Goal: Information Seeking & Learning: Understand process/instructions

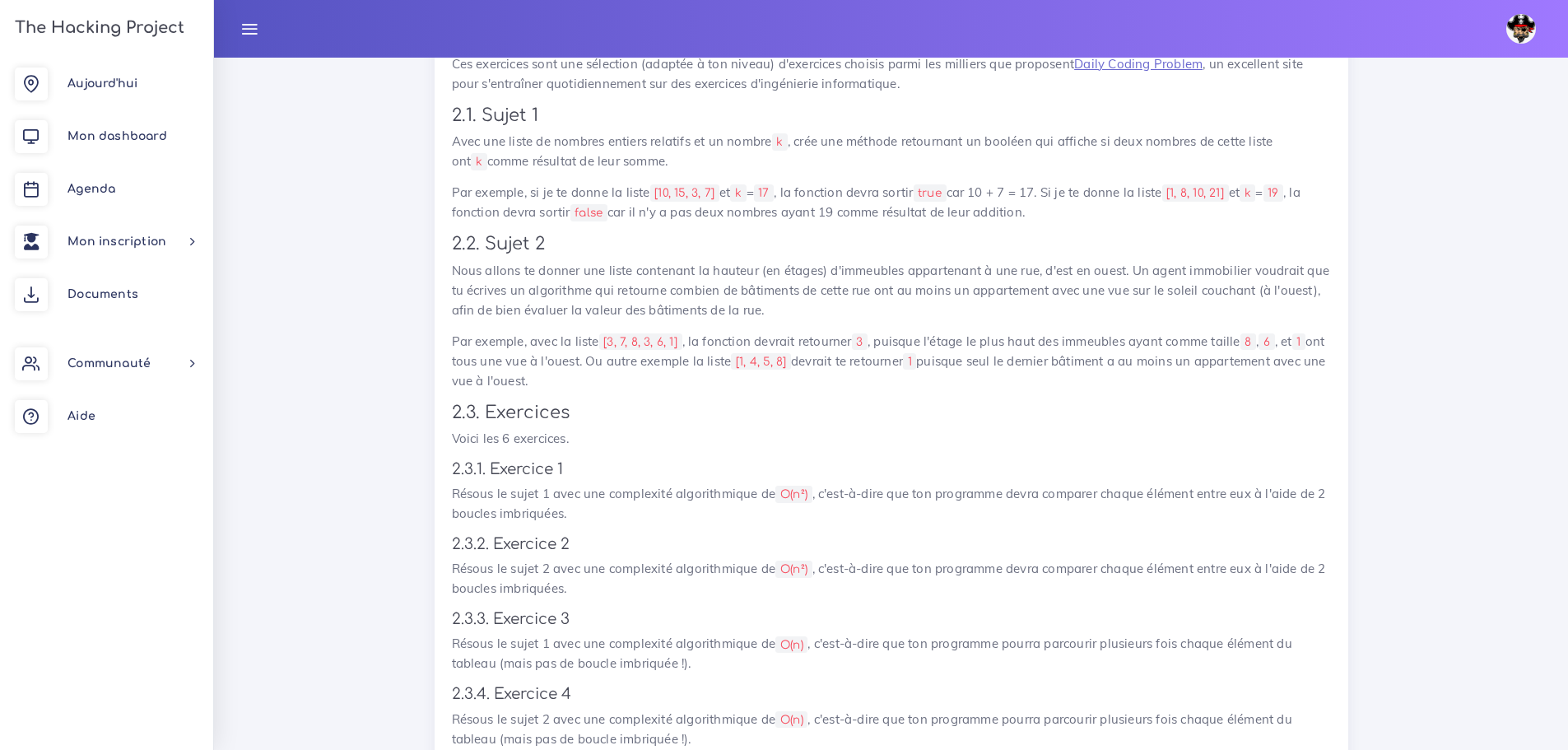
scroll to position [1698, 0]
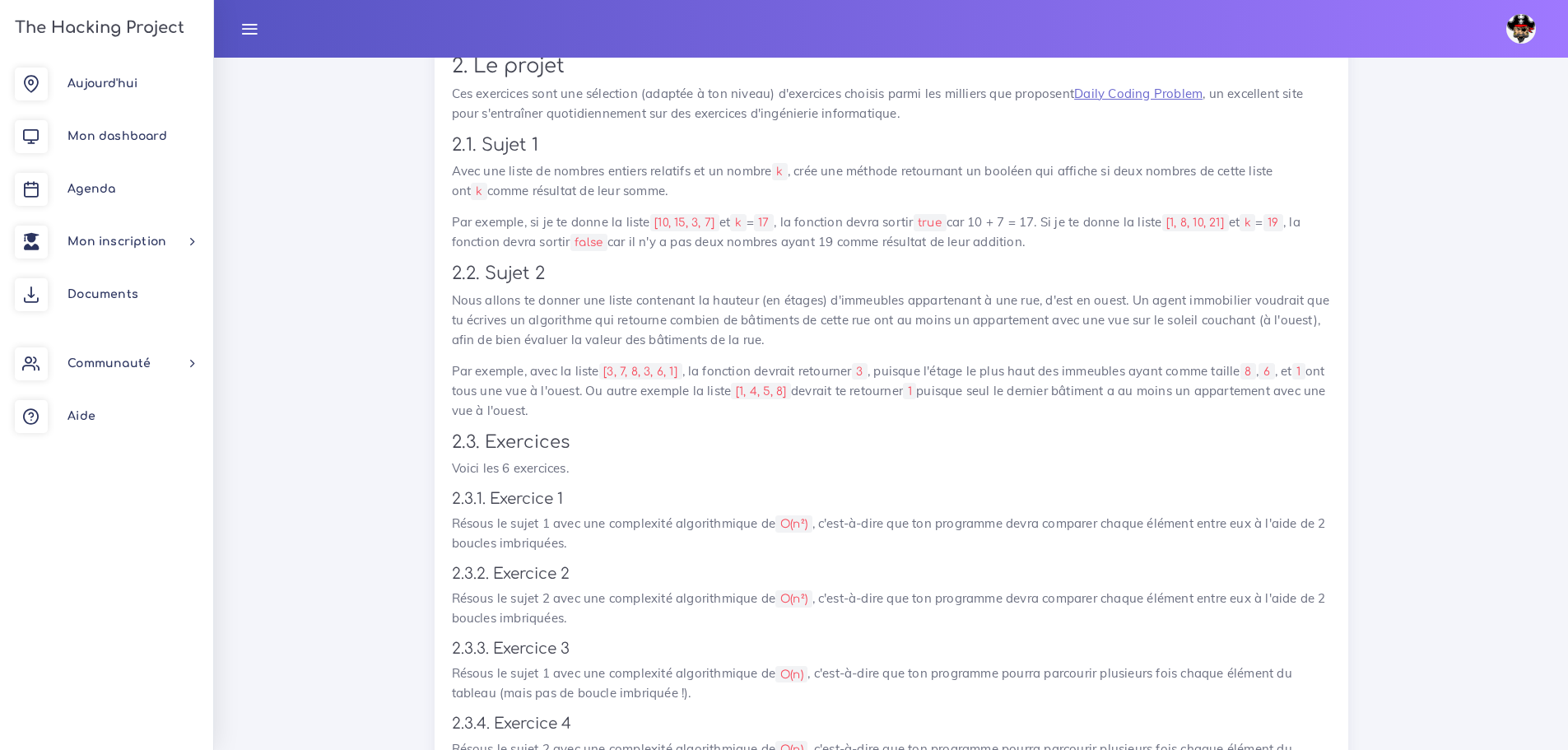
drag, startPoint x: 1070, startPoint y: 226, endPoint x: 416, endPoint y: 127, distance: 661.5
copy div "2.1. Sujet 1 Avec une liste de nombres entiers relatifs et un nombre k , crée u…"
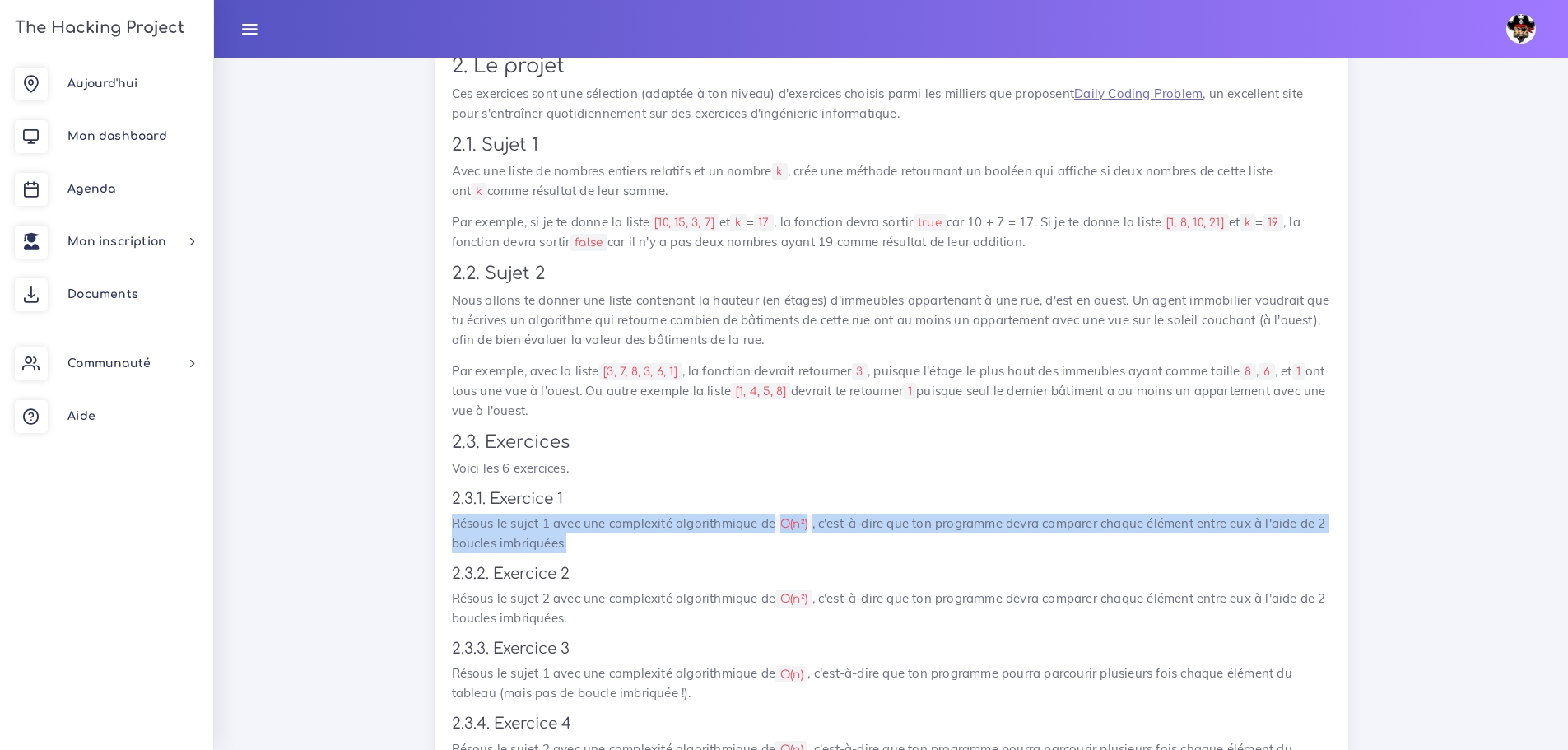
drag, startPoint x: 582, startPoint y: 523, endPoint x: 440, endPoint y: 505, distance: 143.1
click at [440, 505] on div "Algorithmes, encore Tu vas faire des algorithmes concrets en essayant d'optimis…" at bounding box center [892, 405] width 914 height 1272
copy p "Résous le sujet 1 avec une complexité algorithmique de O(n²) , c'est-à-dire que…"
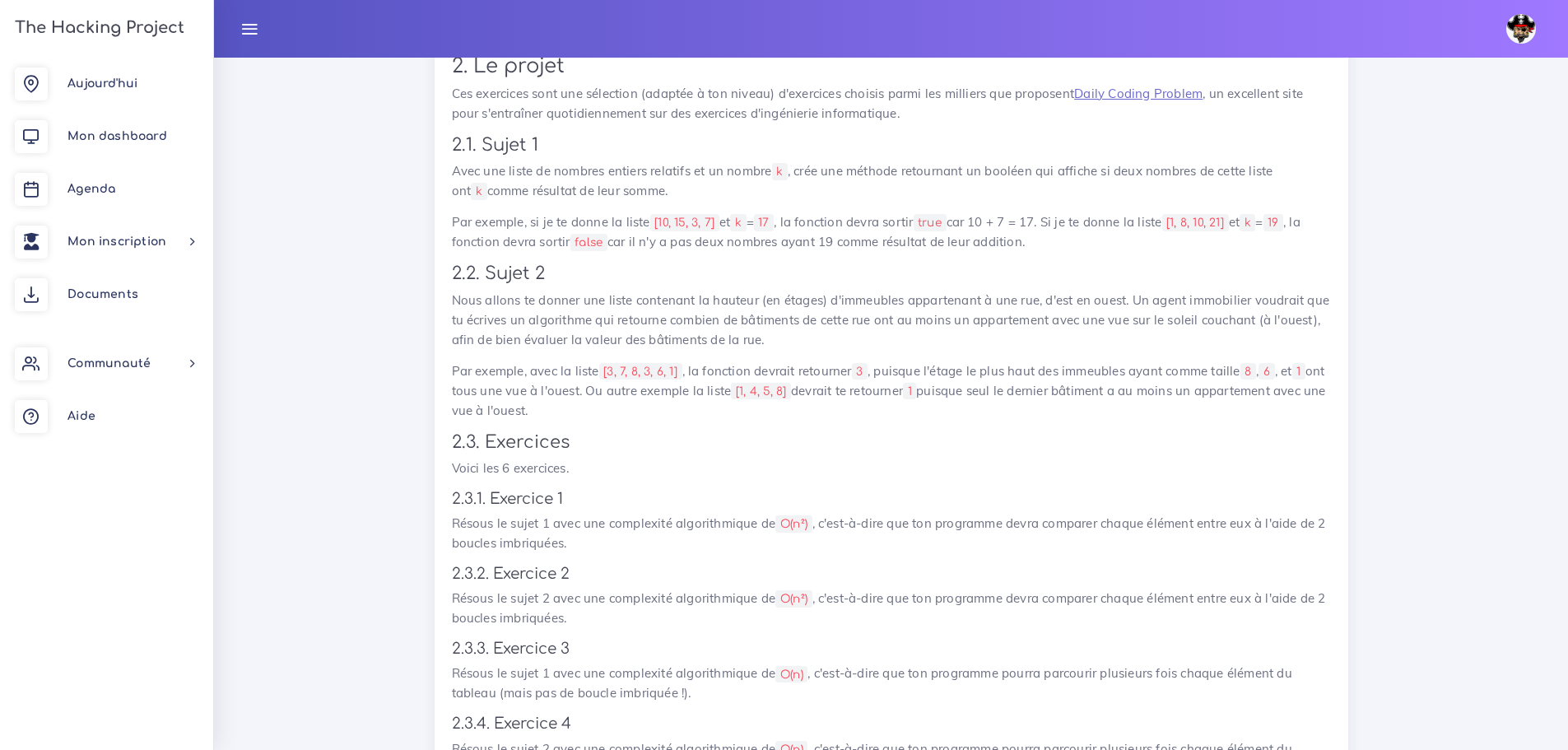
click at [826, 375] on p "Par exemple, avec la liste [3, 7, 8, 3, 6, 1] , la fonction devrait retourner 3…" at bounding box center [892, 390] width 880 height 59
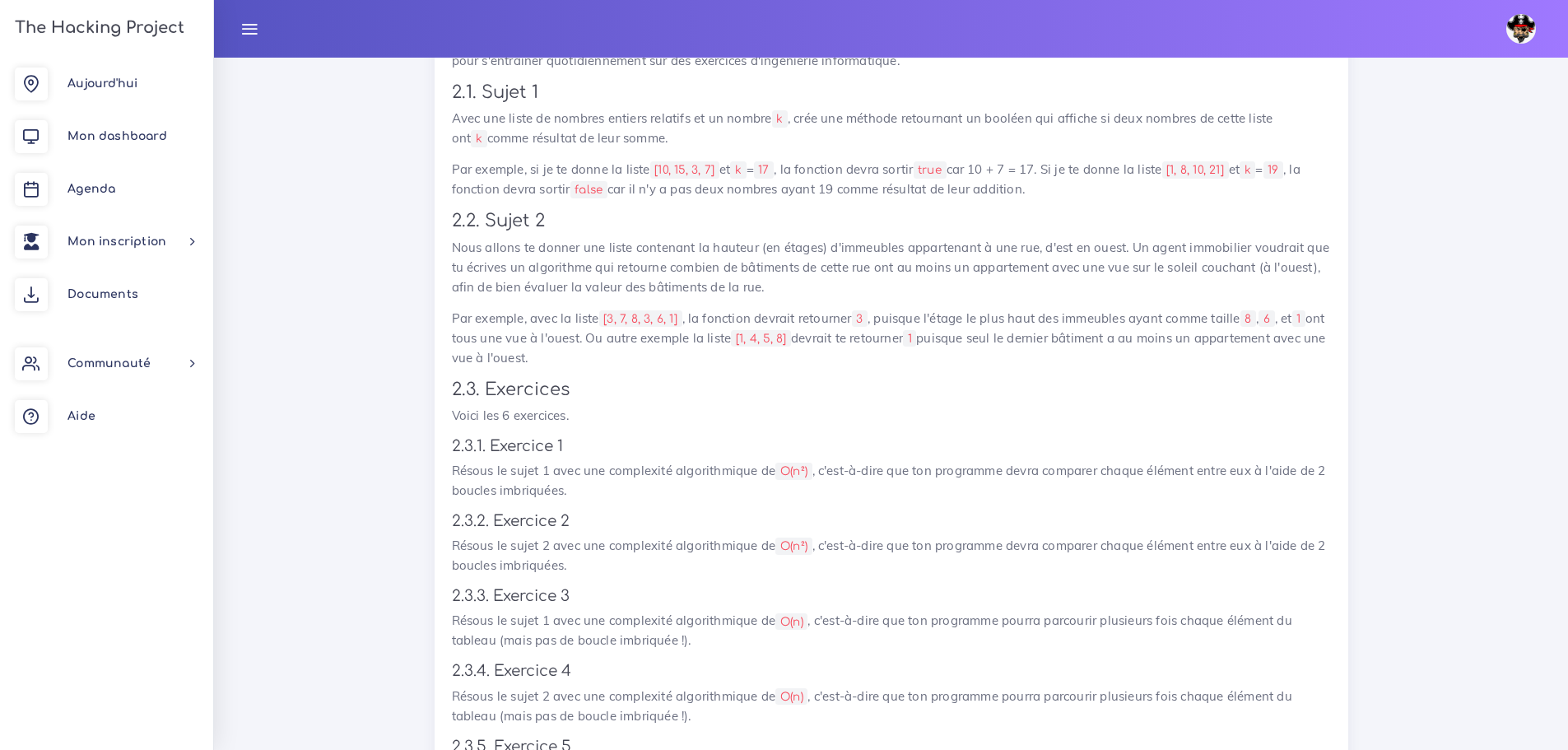
scroll to position [1780, 0]
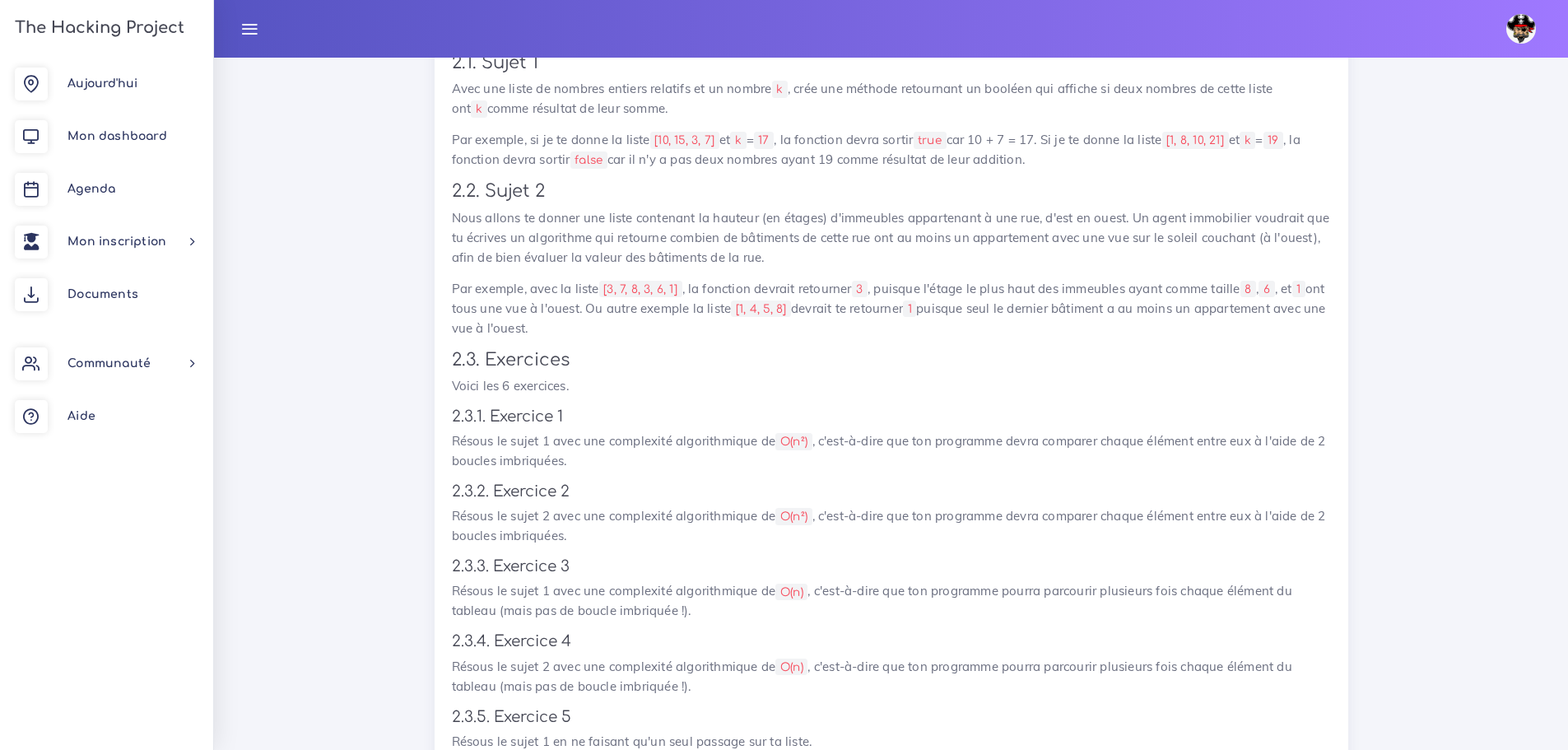
drag, startPoint x: 602, startPoint y: 301, endPoint x: 438, endPoint y: 195, distance: 195.3
click at [438, 195] on div "Algorithmes, encore Tu vas faire des algorithmes concrets en essayant d'optimis…" at bounding box center [892, 322] width 914 height 1272
click at [606, 284] on p "Par exemple, avec la liste [3, 7, 8, 3, 6, 1] , la fonction devrait retourner 3…" at bounding box center [892, 308] width 880 height 59
drag, startPoint x: 606, startPoint y: 306, endPoint x: 432, endPoint y: 163, distance: 225.2
click at [432, 163] on div "Projets : Algorithmes, encore Algorithmes, encore Tu vas faire des algorithmes …" at bounding box center [891, 298] width 939 height 1364
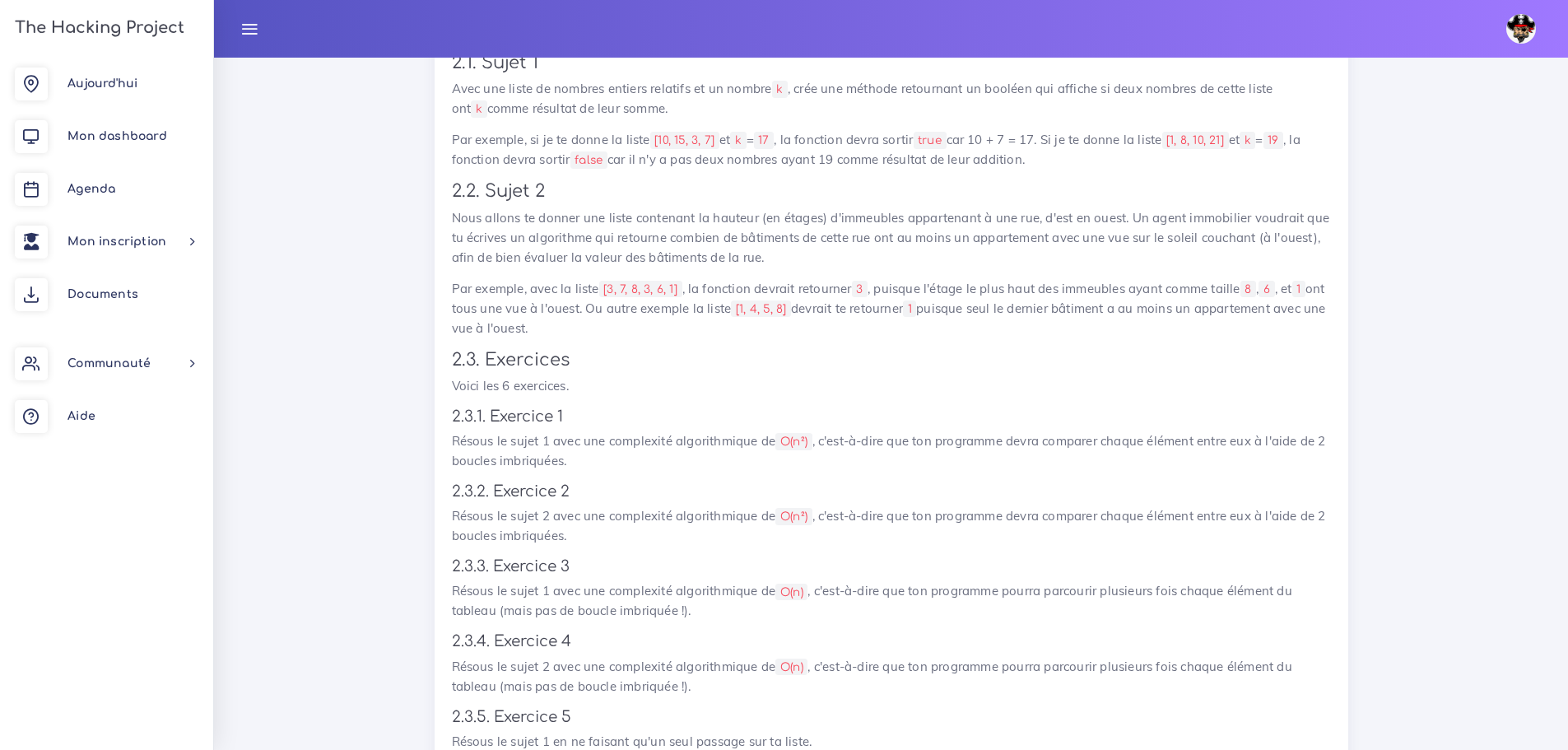
copy div "2.2. Sujet 2 Nous allons te donner une liste contenant la hauteur (en étages) d…"
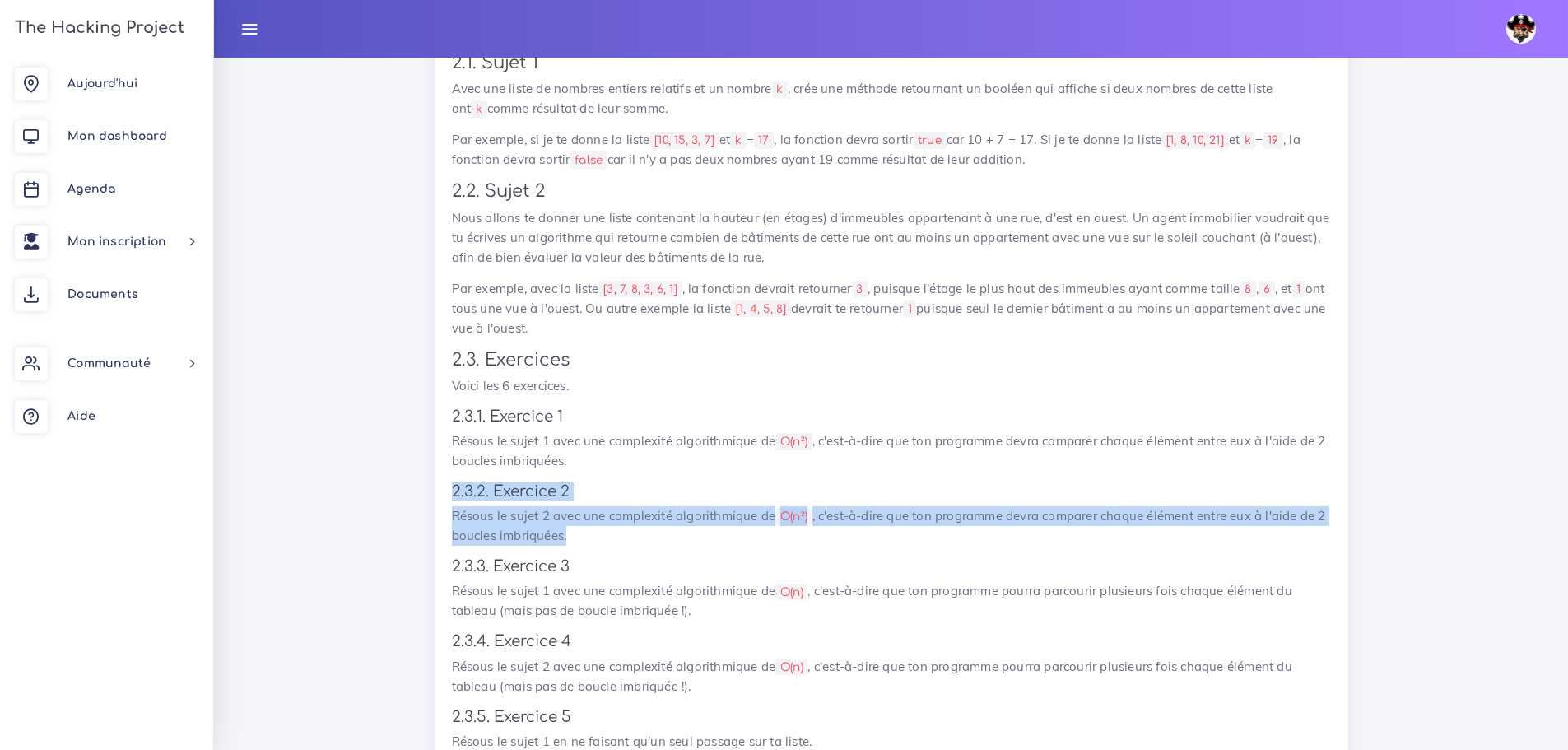
drag, startPoint x: 587, startPoint y: 514, endPoint x: 450, endPoint y: 471, distance: 143.6
click at [450, 471] on div "Algorithmes, encore Tu vas faire des algorithmes concrets en essayant d'optimis…" at bounding box center [892, 322] width 914 height 1272
copy div "2.3.2. Exercice 2 Résous le sujet 2 avec une complexité algorithmique de O(n²) …"
